Goal: Information Seeking & Learning: Understand process/instructions

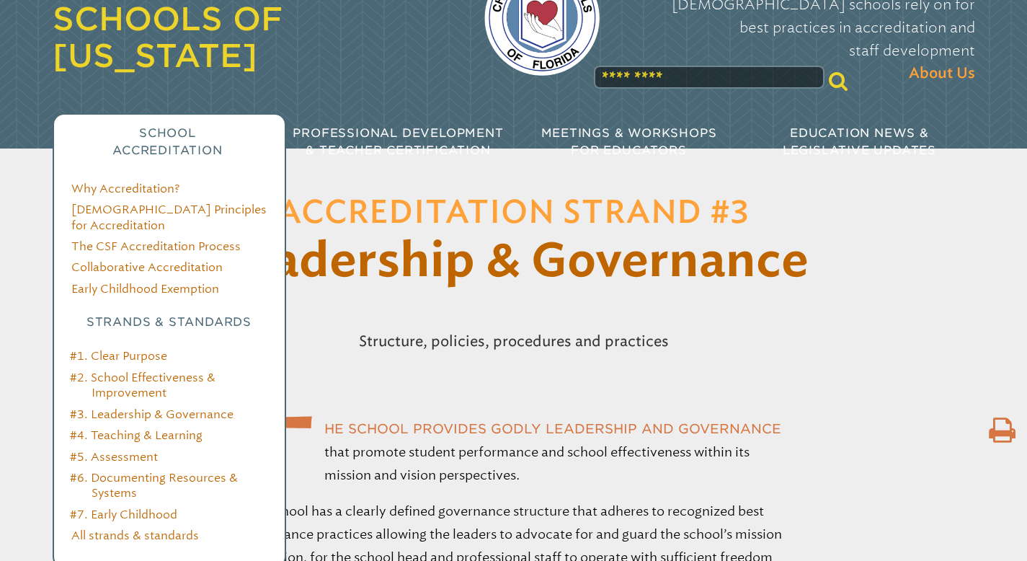
scroll to position [94, 0]
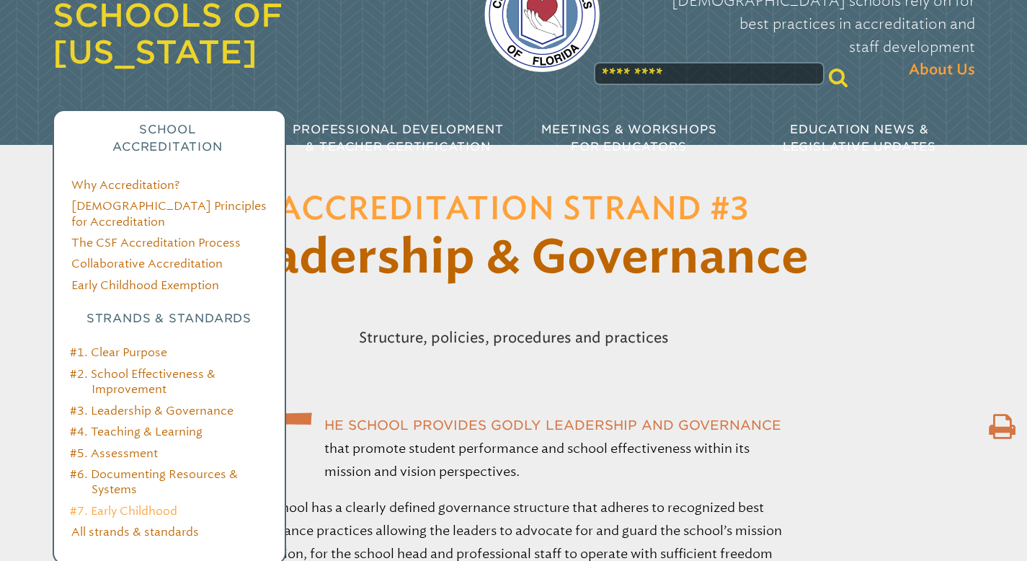
click at [118, 504] on link "#7. Early Childhood" at bounding box center [123, 511] width 107 height 14
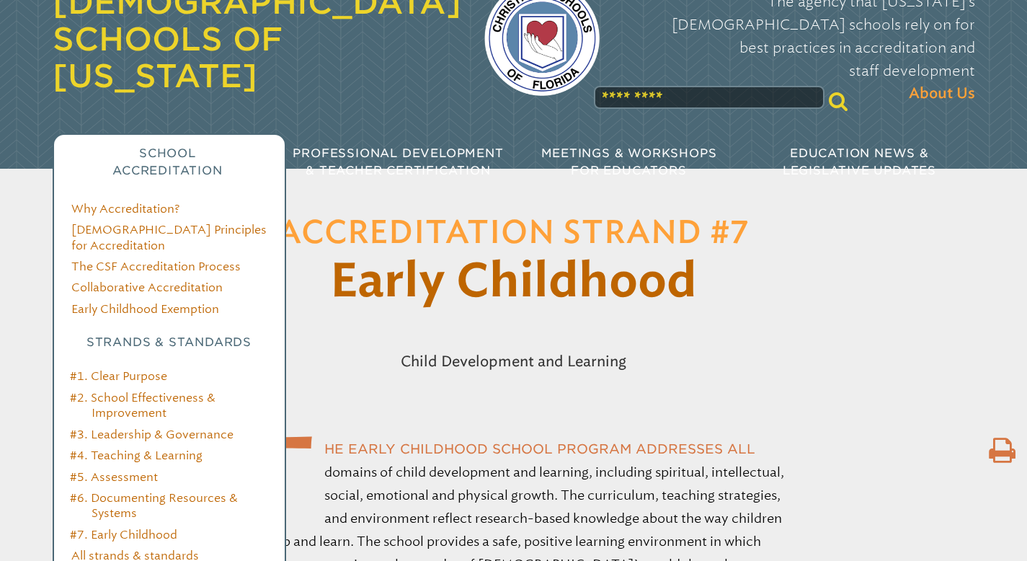
scroll to position [75, 0]
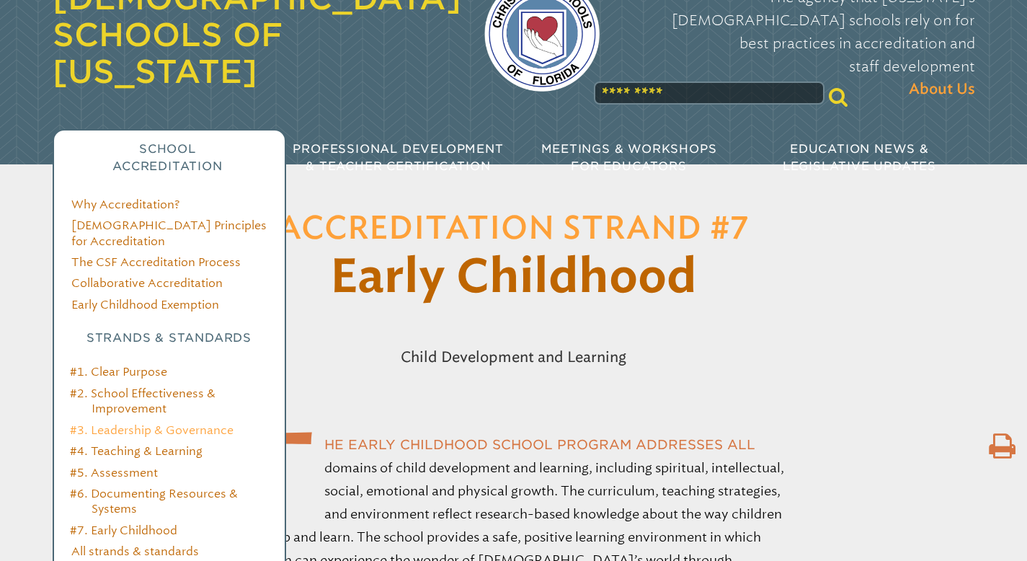
click at [136, 423] on link "#3. Leadership & Governance" at bounding box center [152, 430] width 164 height 14
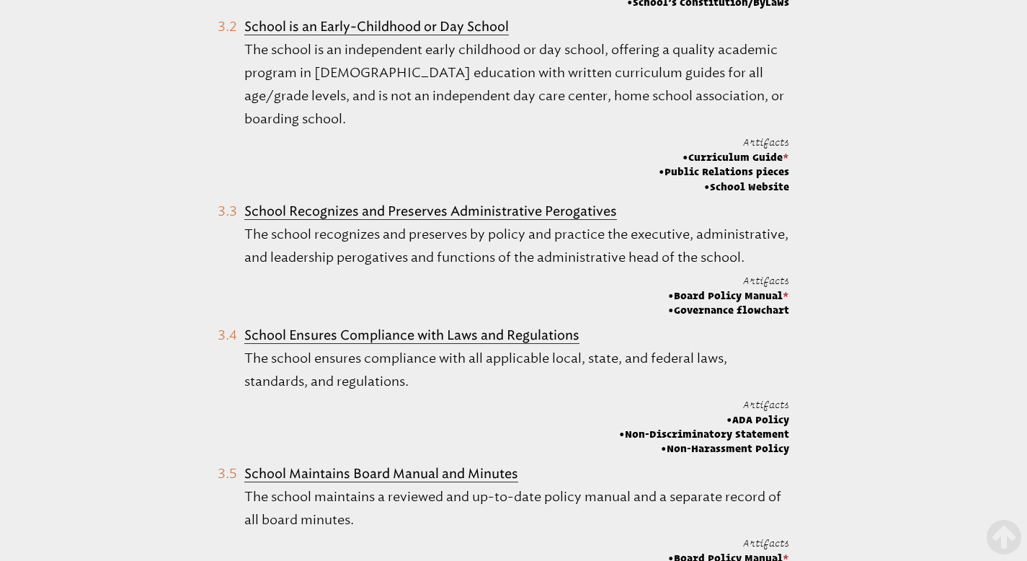
scroll to position [1084, 0]
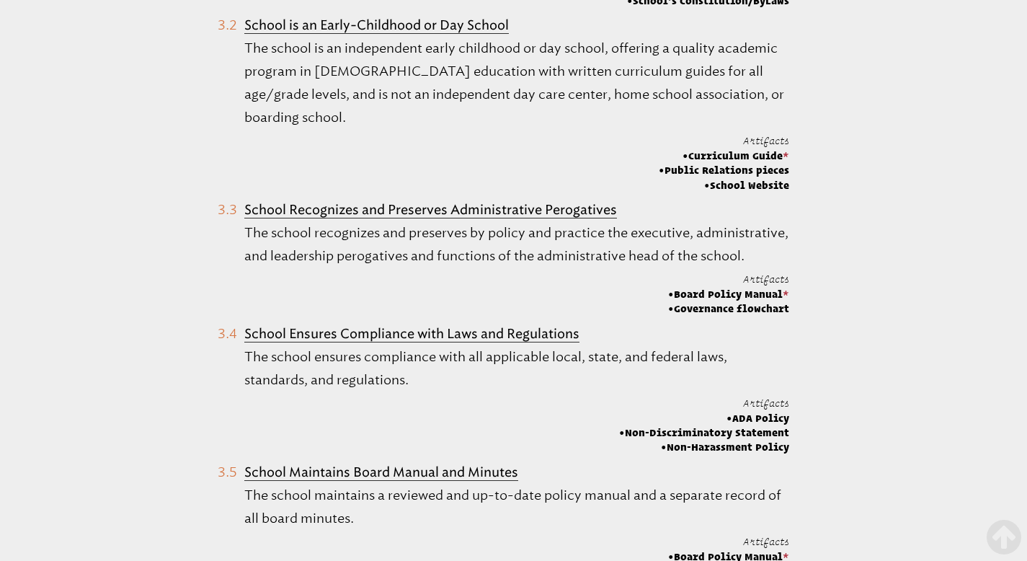
click at [582, 202] on b "School Recognizes and Preserves Administrative Perogatives" at bounding box center [430, 210] width 373 height 16
click at [227, 198] on Perogatives "School Recognizes and Preserves Administrative Perogatives The school recognize…" at bounding box center [504, 257] width 572 height 118
click at [696, 294] on span "Board Policy Manual *" at bounding box center [728, 294] width 121 height 14
click at [699, 311] on span "Governance flowchart" at bounding box center [728, 308] width 121 height 14
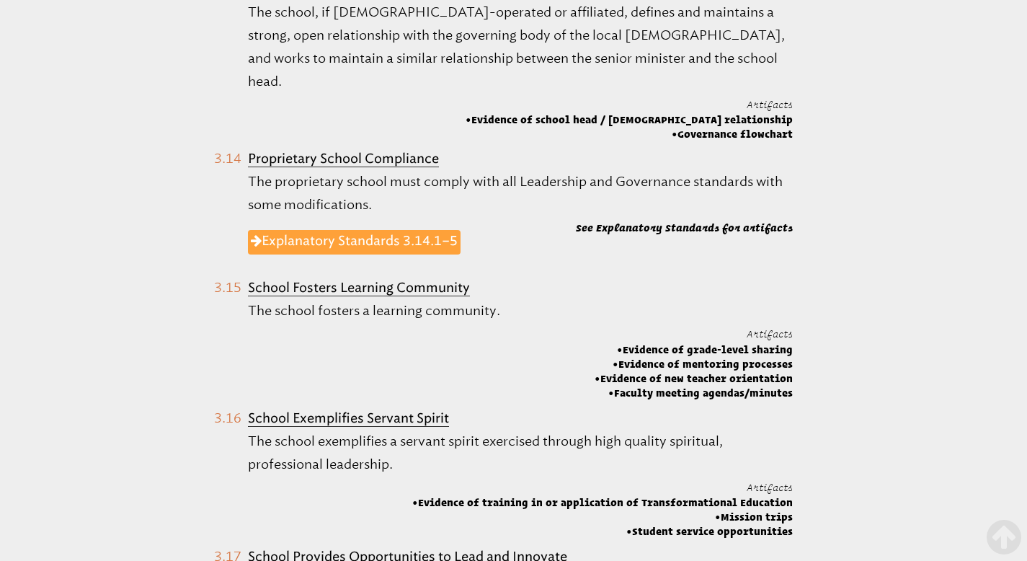
scroll to position [2650, 0]
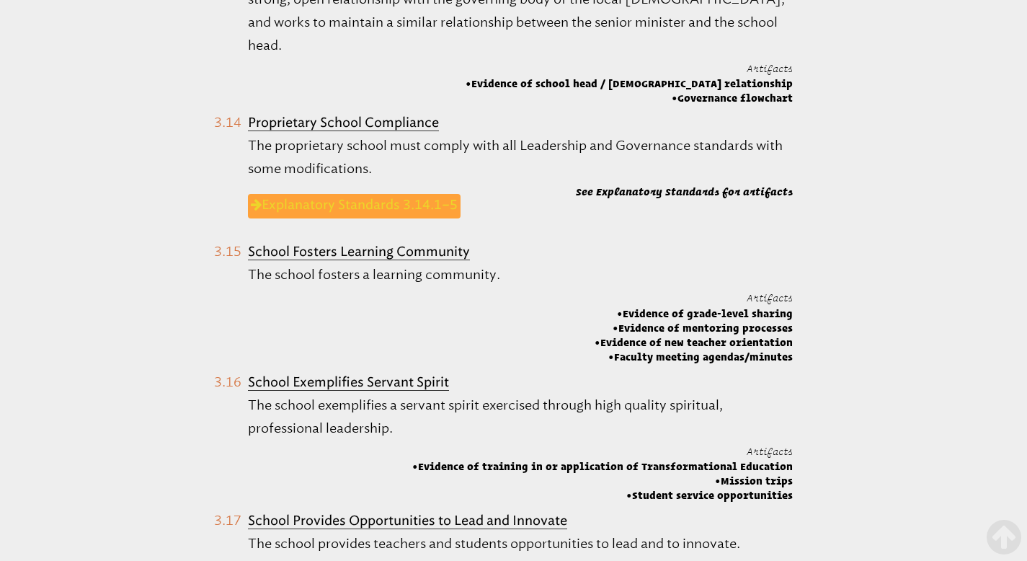
click at [436, 194] on link "Explanatory Standards 3.14.1–5" at bounding box center [354, 206] width 213 height 25
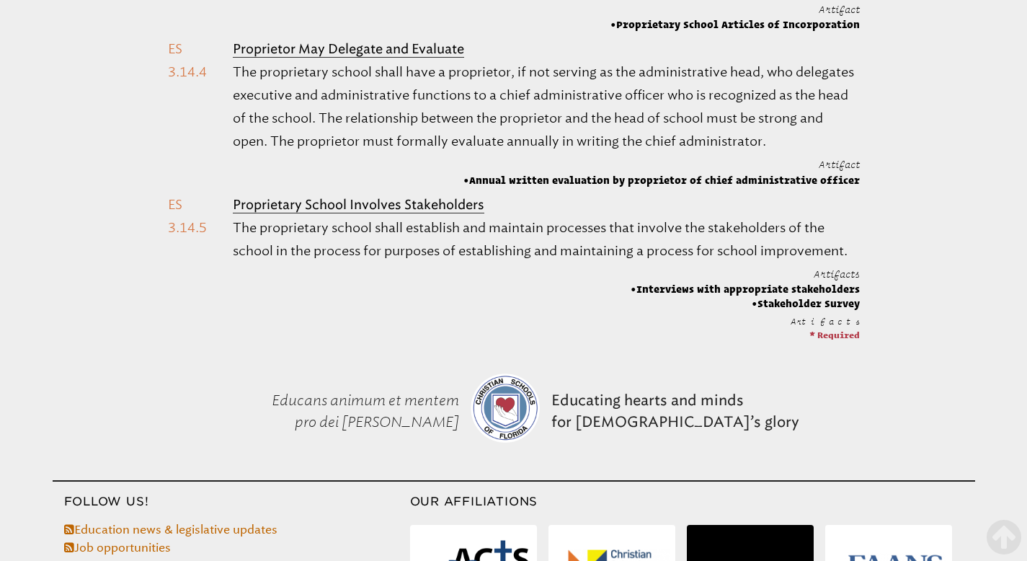
scroll to position [887, 0]
